Goal: Task Accomplishment & Management: Manage account settings

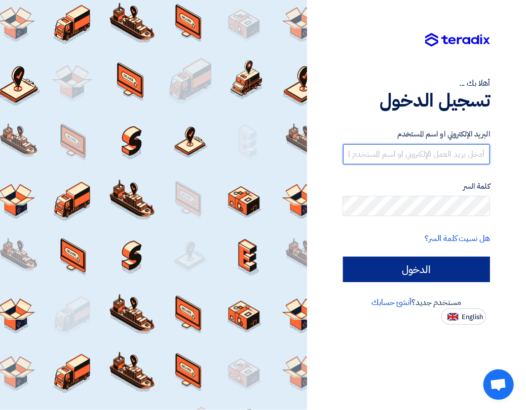
type input "[EMAIL_ADDRESS][DOMAIN_NAME]"
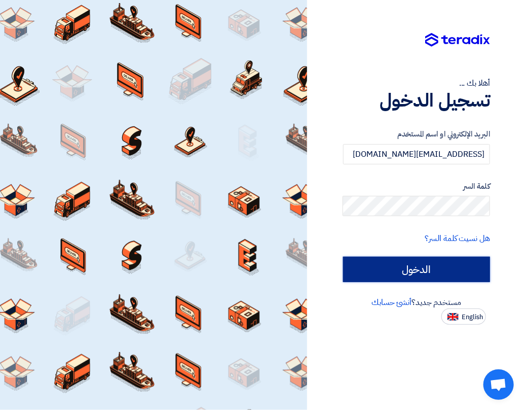
click at [436, 273] on input "الدخول" at bounding box center [417, 269] width 148 height 25
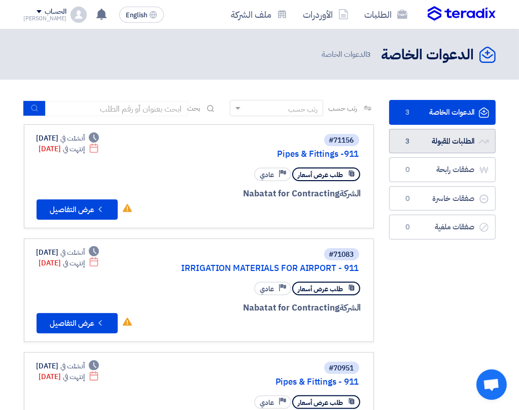
drag, startPoint x: 436, startPoint y: 273, endPoint x: 400, endPoint y: 136, distance: 141.5
click at [400, 136] on link "الطلبات المقبولة الطلبات المقبولة 3" at bounding box center [442, 141] width 107 height 25
